Goal: Information Seeking & Learning: Learn about a topic

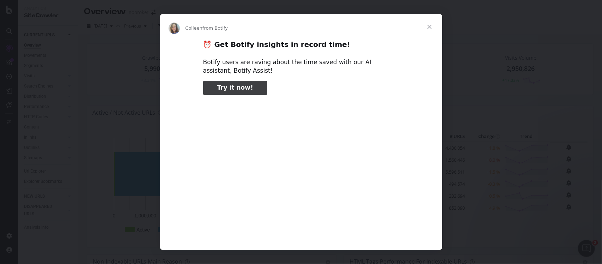
type input "116857"
